Goal: Transaction & Acquisition: Download file/media

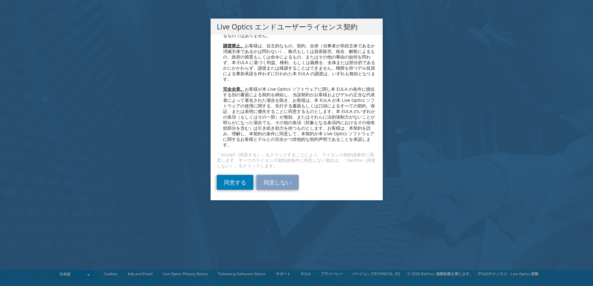
scroll to position [2266, 0]
click at [241, 181] on link "同意する" at bounding box center [235, 182] width 37 height 15
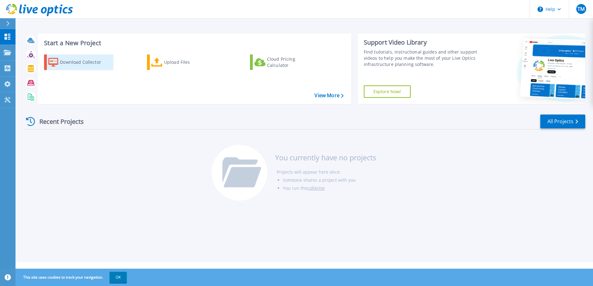
click at [94, 63] on div "Download Collector" at bounding box center [85, 62] width 50 height 12
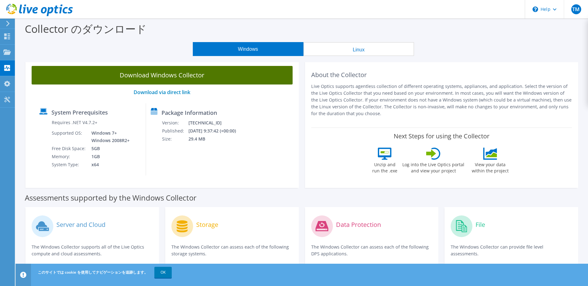
scroll to position [31, 0]
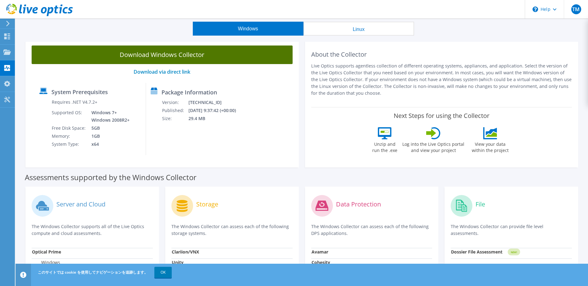
click at [205, 77] on div "Download Windows Collector Download via direct link System Prerequisites Requir…" at bounding box center [161, 103] width 273 height 128
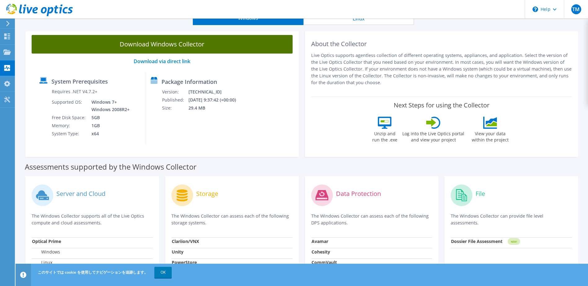
click at [210, 46] on link "Download Windows Collector" at bounding box center [162, 44] width 261 height 19
